Goal: Task Accomplishment & Management: Use online tool/utility

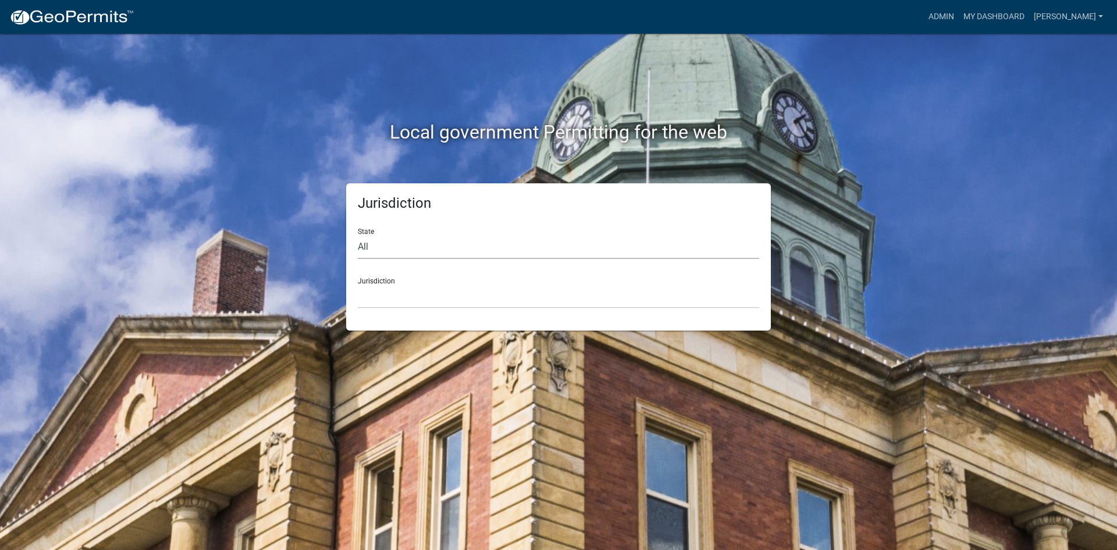
drag, startPoint x: 400, startPoint y: 240, endPoint x: 408, endPoint y: 246, distance: 10.0
click at [400, 240] on select "All [US_STATE] [US_STATE] [US_STATE] [US_STATE] [US_STATE] [US_STATE] [US_STATE…" at bounding box center [558, 247] width 401 height 24
select select "[US_STATE]"
click at [358, 235] on select "All [US_STATE] [US_STATE] [US_STATE] [US_STATE] [US_STATE] [US_STATE] [US_STATE…" at bounding box center [558, 247] width 401 height 24
click at [394, 294] on select "[GEOGRAPHIC_DATA], [US_STATE] [GEOGRAPHIC_DATA], [US_STATE] [GEOGRAPHIC_DATA], …" at bounding box center [558, 296] width 401 height 24
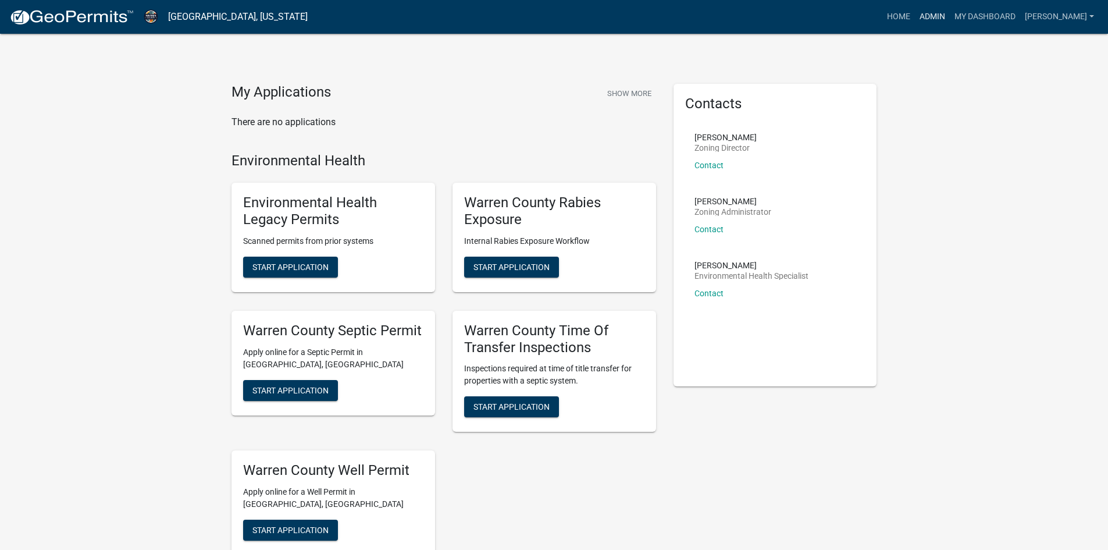
click at [939, 14] on link "Admin" at bounding box center [932, 17] width 35 height 22
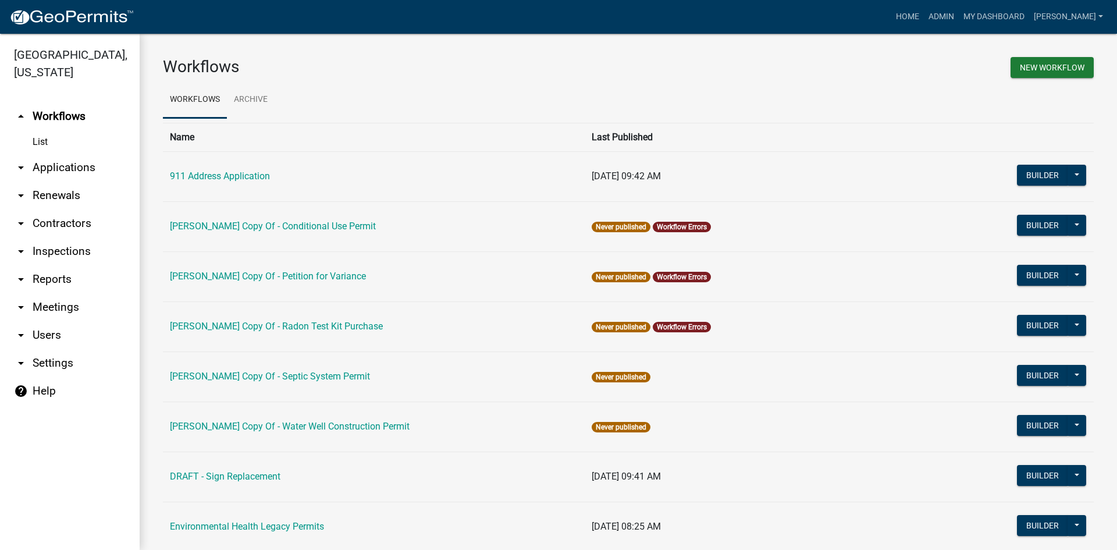
click at [42, 265] on link "arrow_drop_down Reports" at bounding box center [70, 279] width 140 height 28
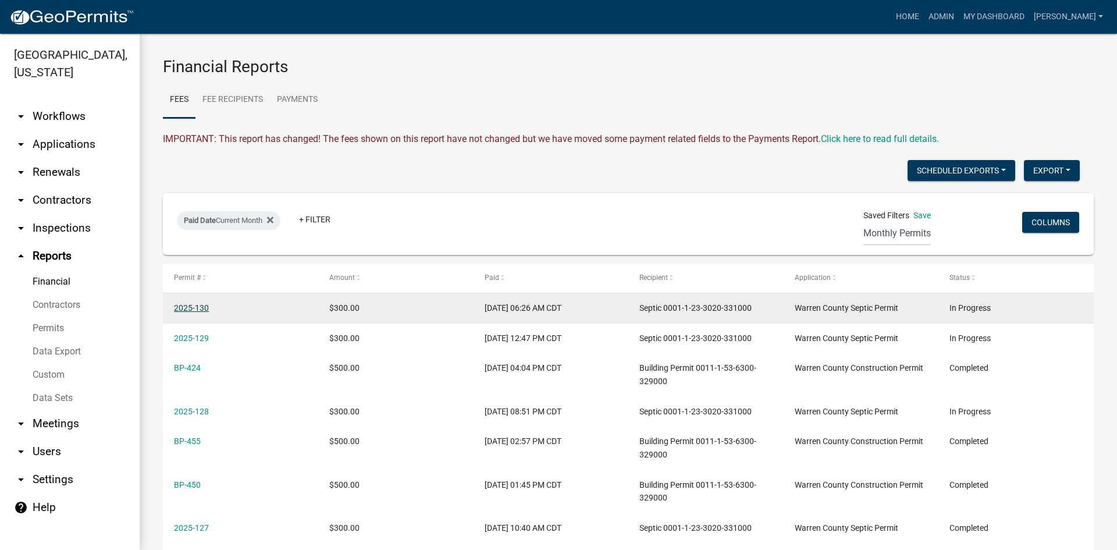
click at [196, 305] on link "2025-130" at bounding box center [191, 307] width 35 height 9
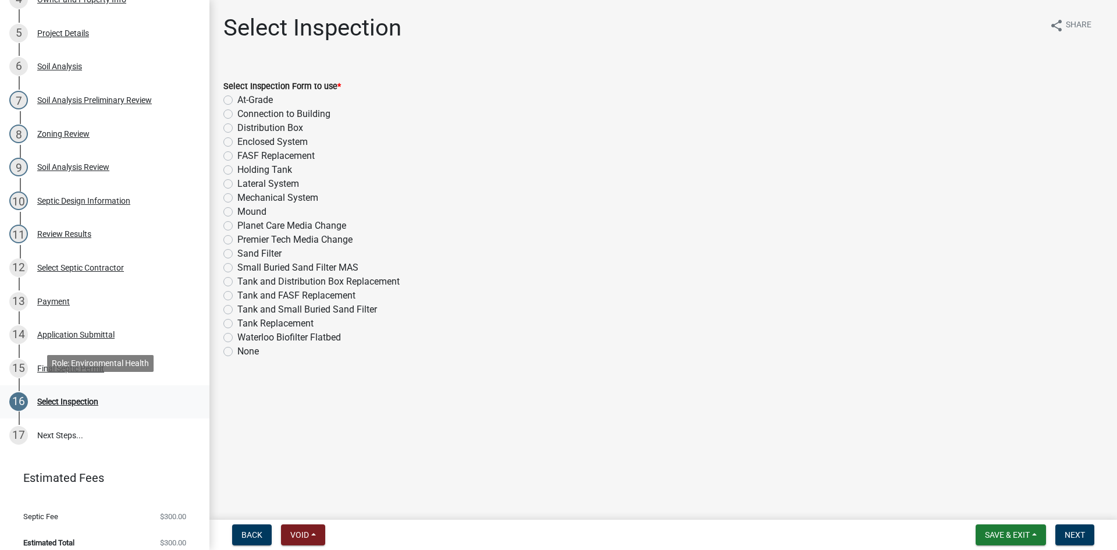
scroll to position [349, 0]
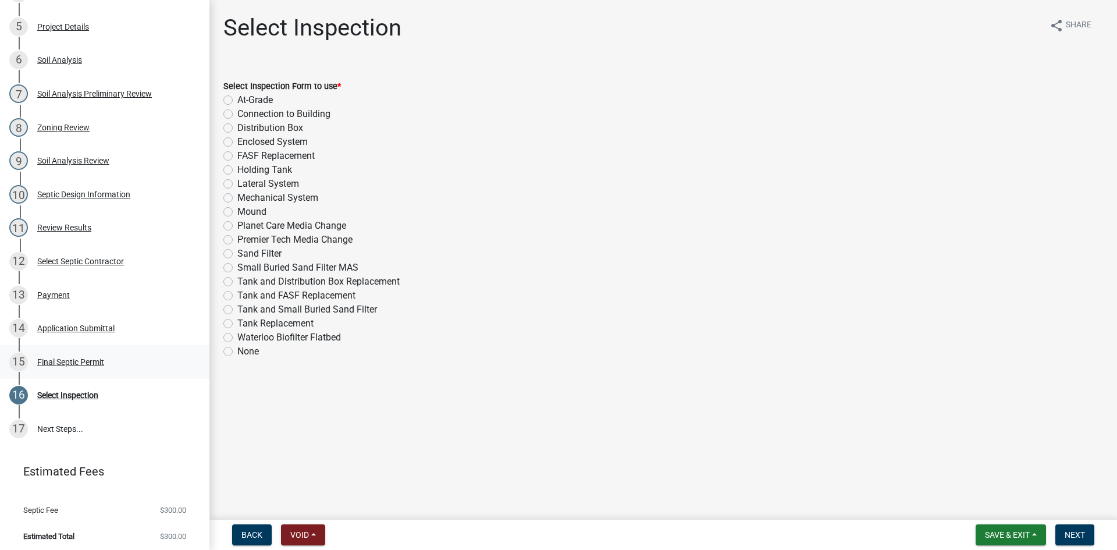
click at [57, 360] on div "Final Septic Permit" at bounding box center [70, 362] width 67 height 8
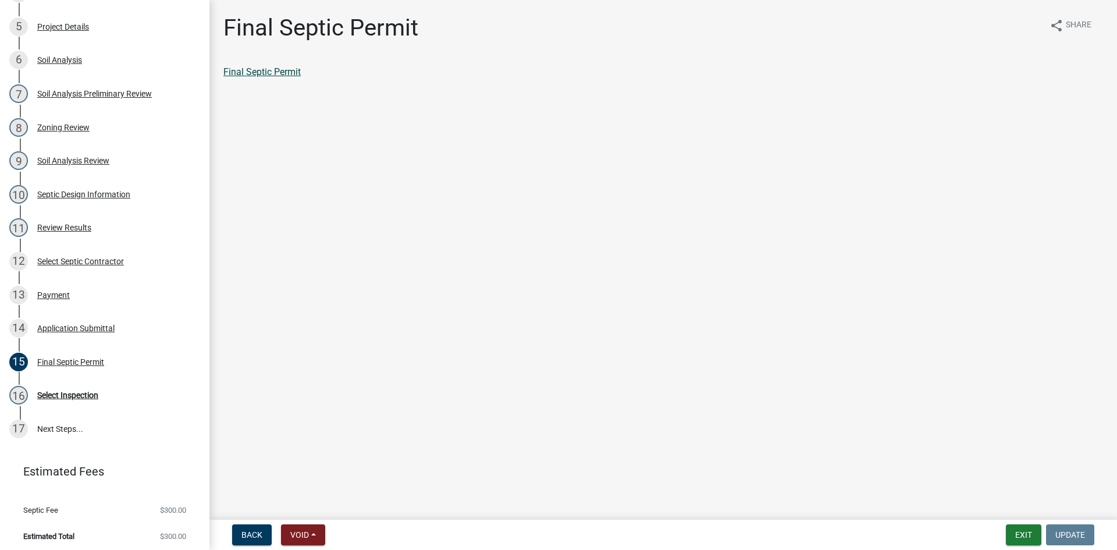
click at [270, 76] on link "Final Septic Permit" at bounding box center [261, 71] width 77 height 11
select select "0: null"
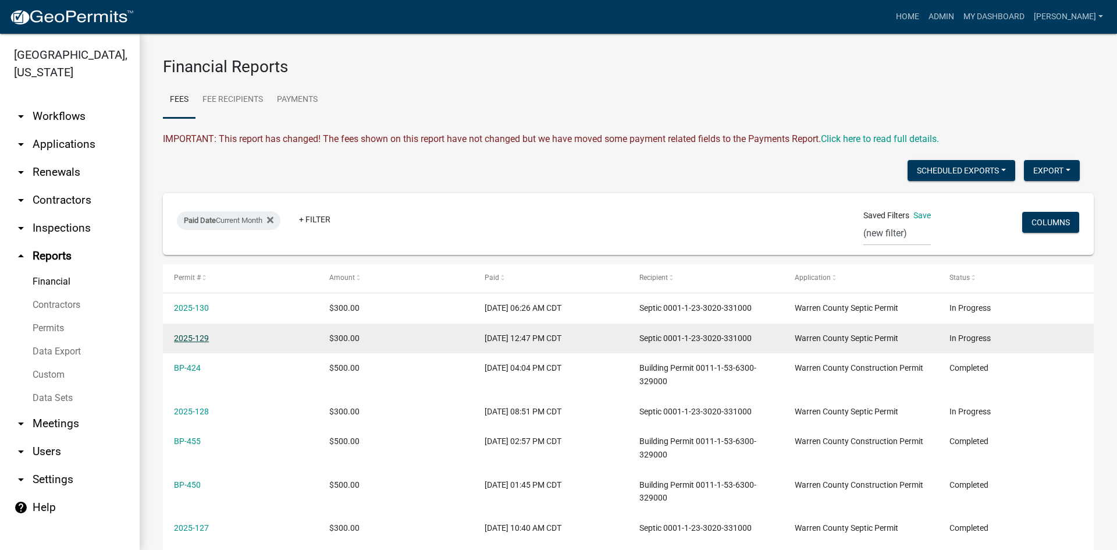
click at [193, 337] on link "2025-129" at bounding box center [191, 337] width 35 height 9
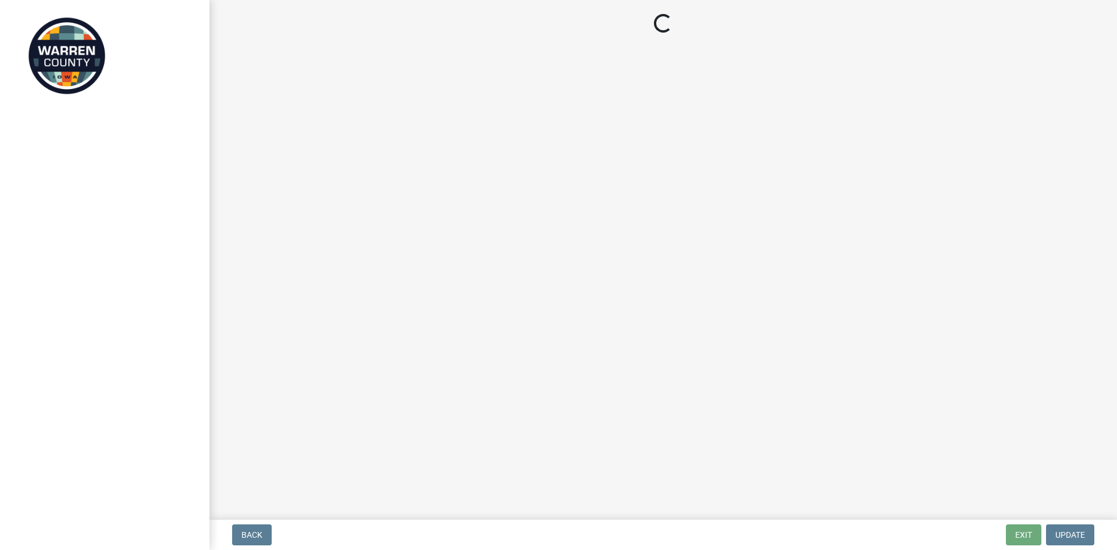
select select "a5eedaef-bc64-4201-b33b-3ad5aee653d9"
select select "d1e22d4f-68e7-4e9d-8701-604dd084f30f"
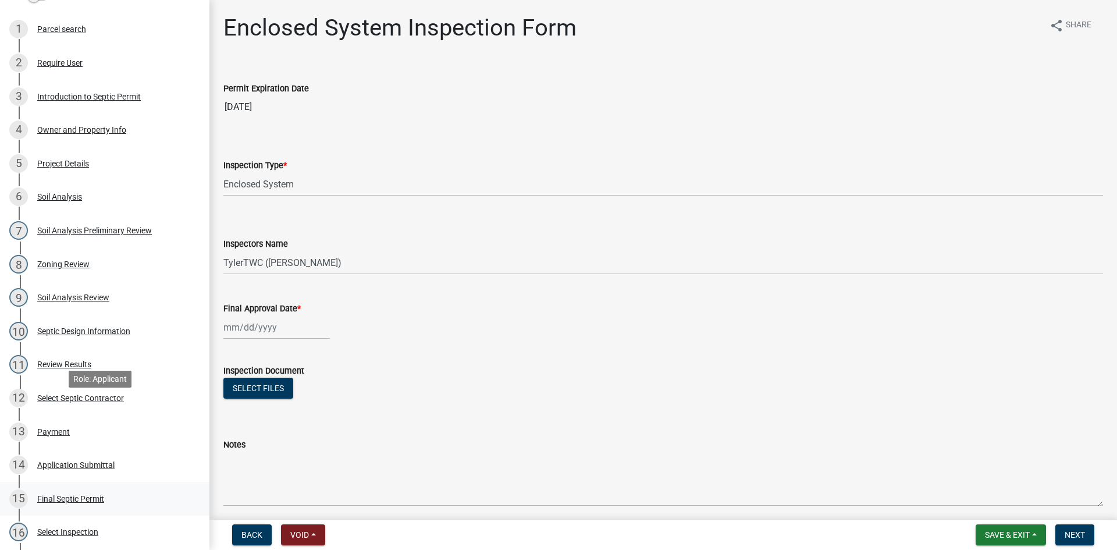
scroll to position [233, 0]
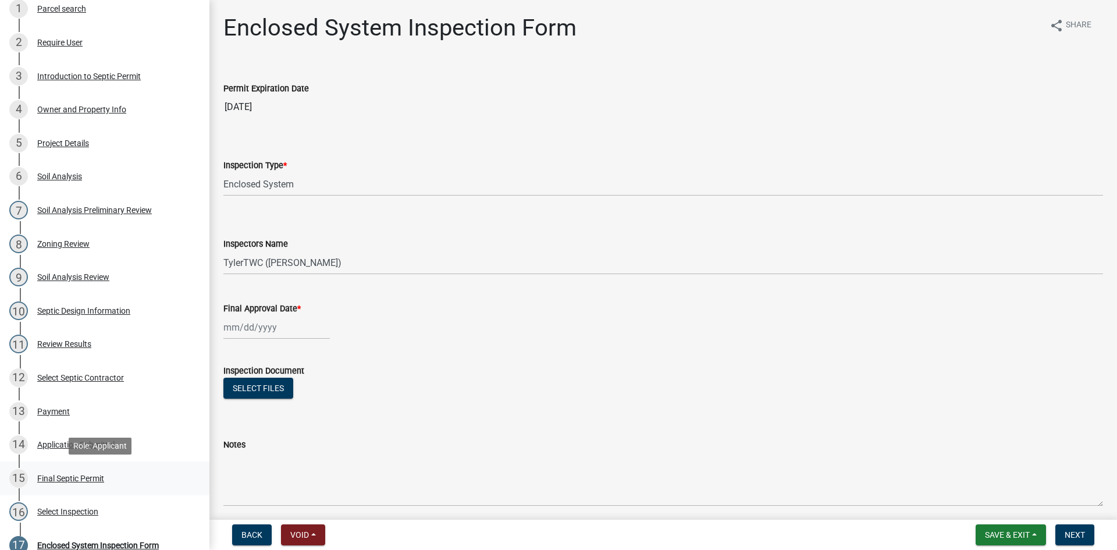
click at [49, 474] on div "Final Septic Permit" at bounding box center [70, 478] width 67 height 8
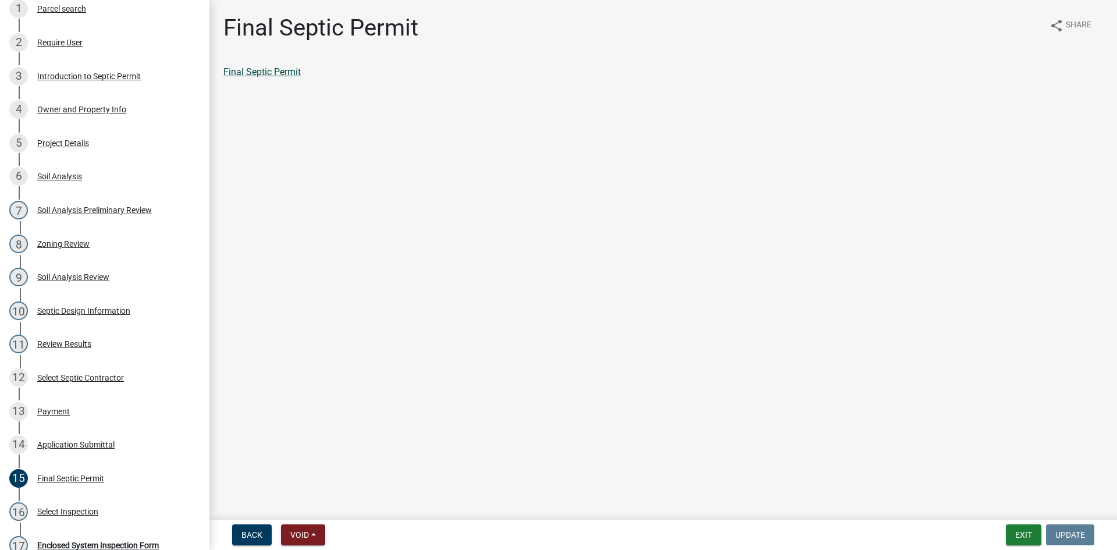
click at [269, 72] on link "Final Septic Permit" at bounding box center [261, 71] width 77 height 11
